Goal: Register for event/course

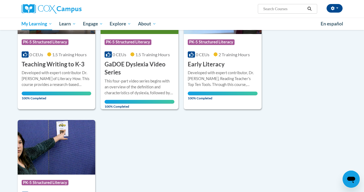
scroll to position [407, 0]
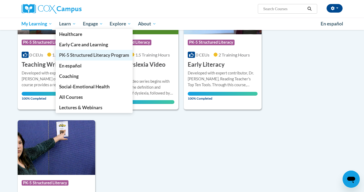
click at [80, 56] on span "PK-5 Structured Literacy Program" at bounding box center [94, 55] width 70 height 6
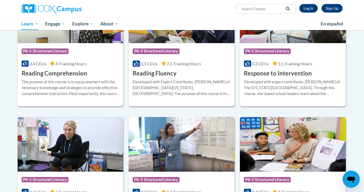
scroll to position [486, 0]
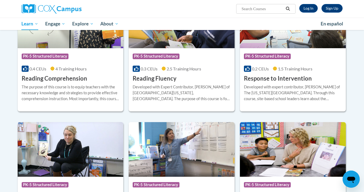
click at [79, 78] on h3 "Reading Comprehension" at bounding box center [55, 78] width 66 height 8
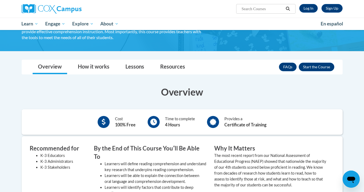
scroll to position [50, 0]
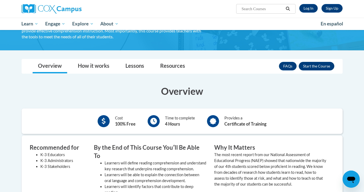
click at [315, 65] on button "Enroll" at bounding box center [317, 66] width 36 height 9
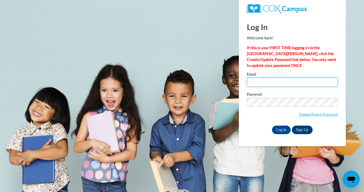
type input "[EMAIL_ADDRESS][DOMAIN_NAME]"
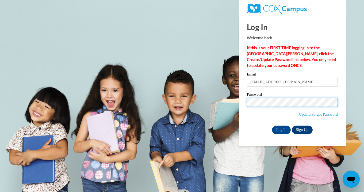
click at [281, 129] on input "Log In" at bounding box center [281, 130] width 19 height 9
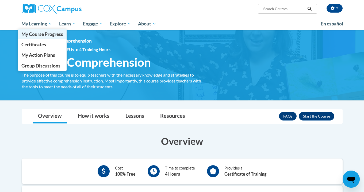
click at [43, 35] on span "My Course Progress" at bounding box center [42, 34] width 42 height 6
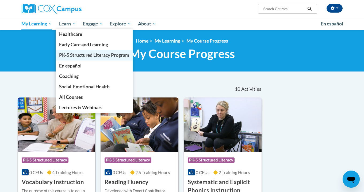
click at [74, 55] on span "PK-5 Structured Literacy Program" at bounding box center [94, 55] width 70 height 6
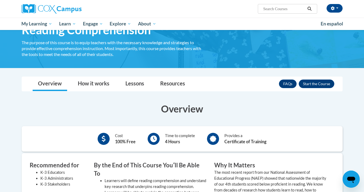
scroll to position [33, 0]
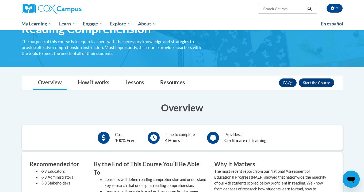
click at [316, 84] on button "Enroll" at bounding box center [317, 82] width 36 height 9
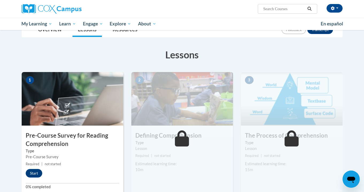
scroll to position [71, 0]
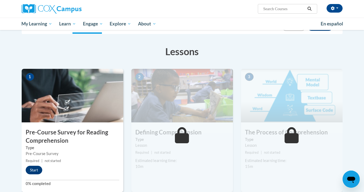
click at [40, 169] on button "Start" at bounding box center [34, 170] width 17 height 9
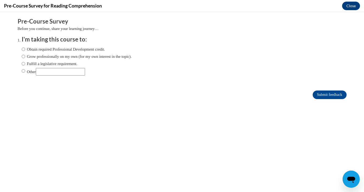
scroll to position [0, 0]
click at [33, 50] on label "Obtain required Professional Development credit." at bounding box center [64, 49] width 84 height 6
click at [25, 50] on input "Obtain required Professional Development credit." at bounding box center [23, 49] width 3 height 6
radio input "true"
click at [317, 97] on input "Submit feedback" at bounding box center [330, 94] width 34 height 9
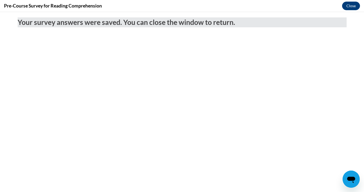
click at [351, 7] on button "Close" at bounding box center [351, 6] width 18 height 9
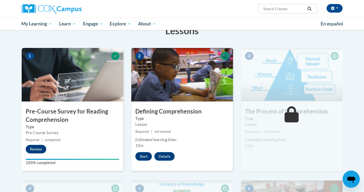
scroll to position [92, 0]
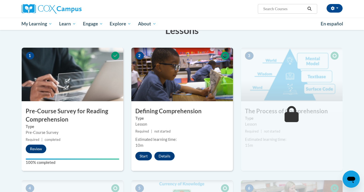
click at [144, 156] on button "Start" at bounding box center [143, 156] width 17 height 9
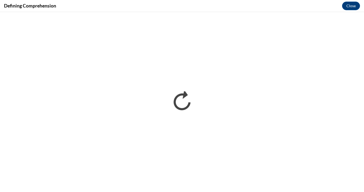
scroll to position [0, 0]
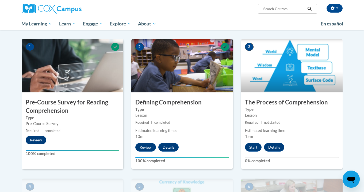
scroll to position [102, 0]
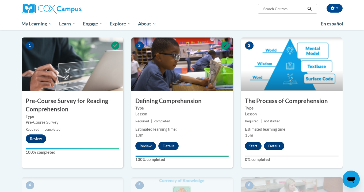
click at [252, 146] on button "Start" at bounding box center [253, 146] width 17 height 9
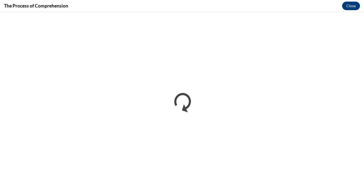
scroll to position [0, 0]
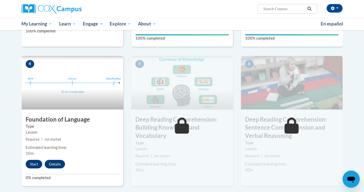
scroll to position [223, 0]
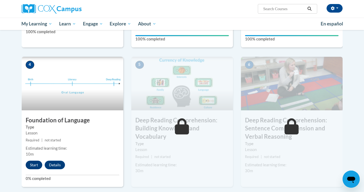
click at [35, 163] on button "Start" at bounding box center [34, 165] width 17 height 9
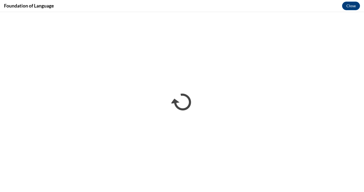
scroll to position [0, 0]
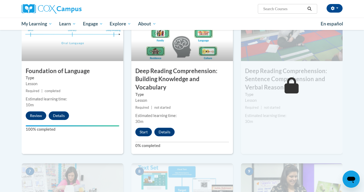
scroll to position [277, 0]
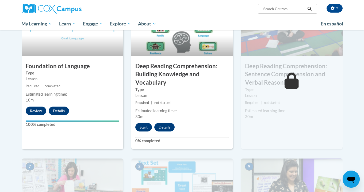
click at [142, 127] on button "Start" at bounding box center [143, 127] width 17 height 9
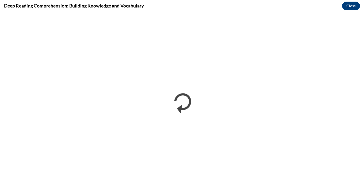
scroll to position [0, 0]
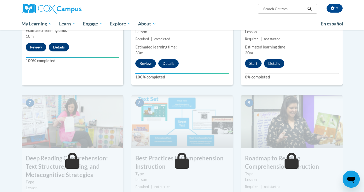
scroll to position [343, 0]
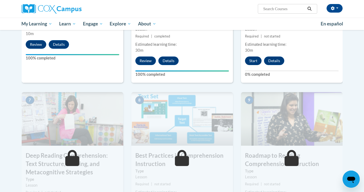
click at [257, 61] on button "Start" at bounding box center [253, 60] width 17 height 9
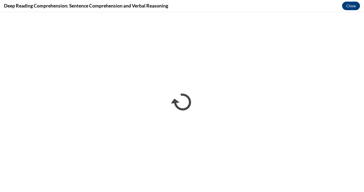
scroll to position [0, 0]
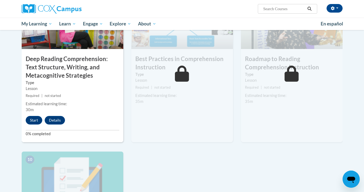
scroll to position [444, 0]
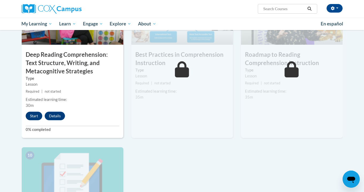
click at [30, 114] on button "Start" at bounding box center [34, 116] width 17 height 9
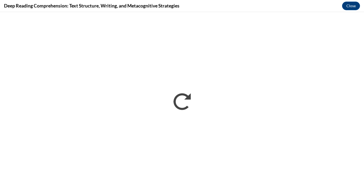
scroll to position [0, 0]
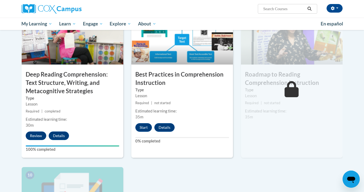
scroll to position [425, 0]
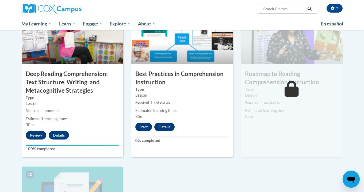
click at [145, 125] on button "Start" at bounding box center [143, 127] width 17 height 9
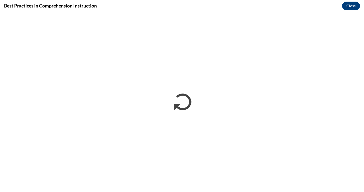
scroll to position [0, 0]
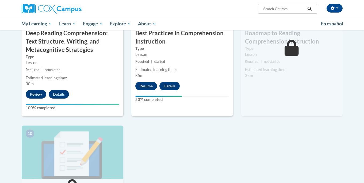
scroll to position [464, 0]
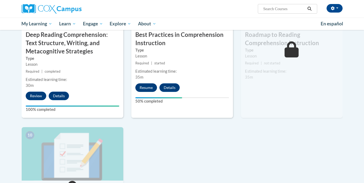
click at [150, 89] on button "Resume" at bounding box center [146, 88] width 22 height 9
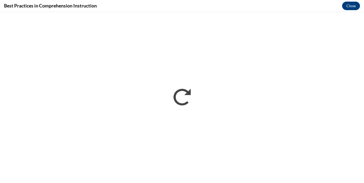
scroll to position [0, 0]
